Goal: Find specific page/section: Find specific page/section

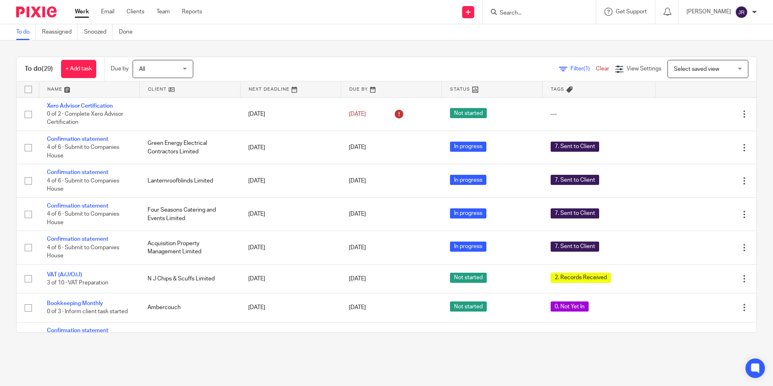
click at [544, 15] on input "Search" at bounding box center [535, 13] width 73 height 7
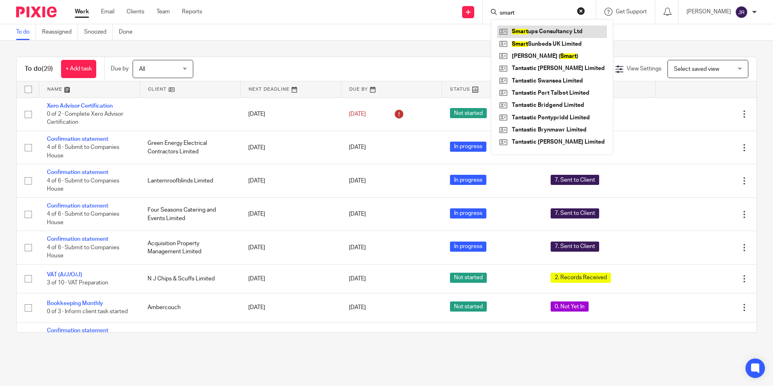
type input "smart"
click at [546, 26] on link at bounding box center [553, 31] width 110 height 12
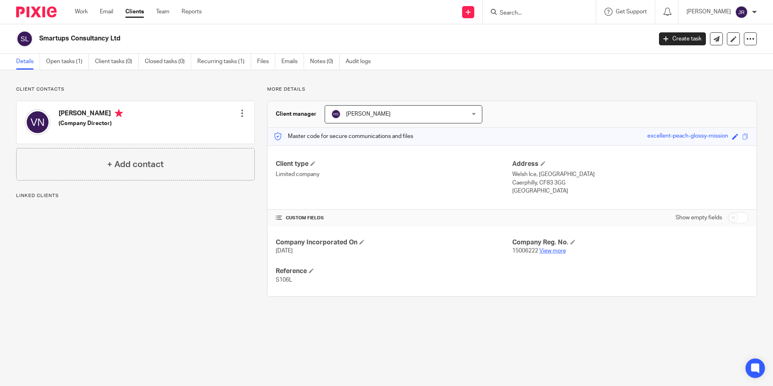
click at [553, 248] on link "View more" at bounding box center [553, 251] width 27 height 6
